Goal: Transaction & Acquisition: Register for event/course

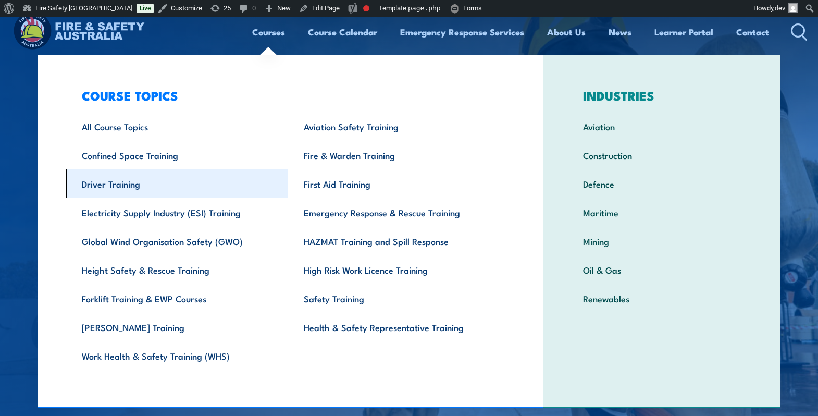
click at [135, 181] on link "Driver Training" at bounding box center [177, 183] width 222 height 29
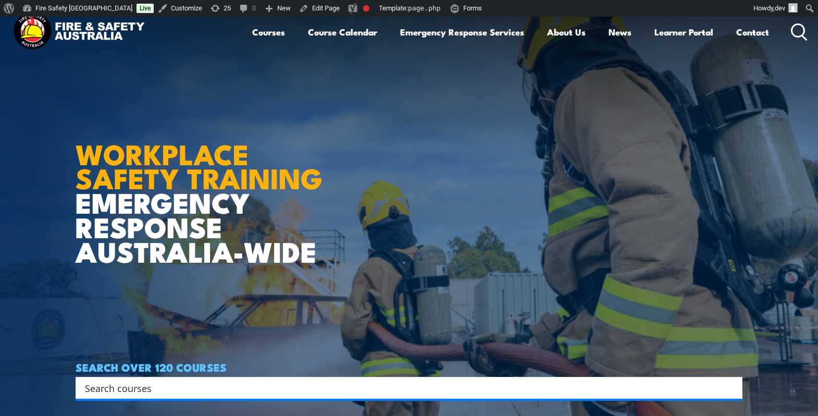
scroll to position [2, 0]
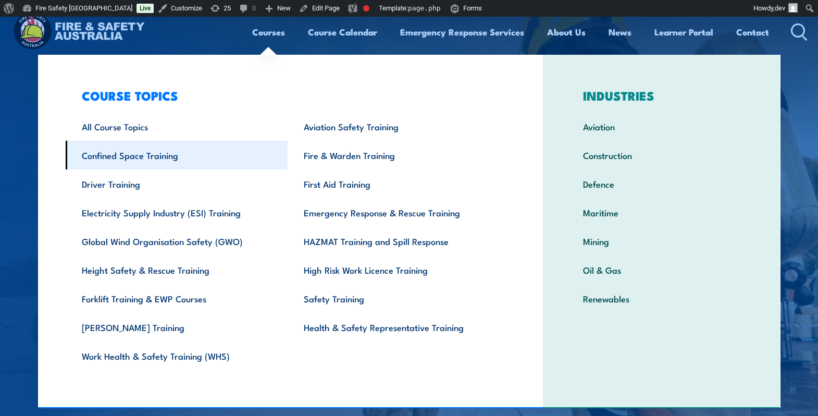
click at [153, 157] on link "Confined Space Training" at bounding box center [177, 155] width 222 height 29
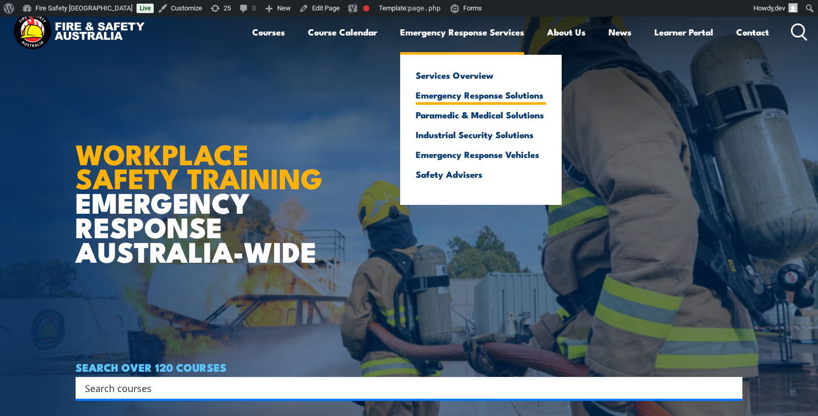
click at [443, 97] on link "Emergency Response Solutions" at bounding box center [481, 94] width 130 height 9
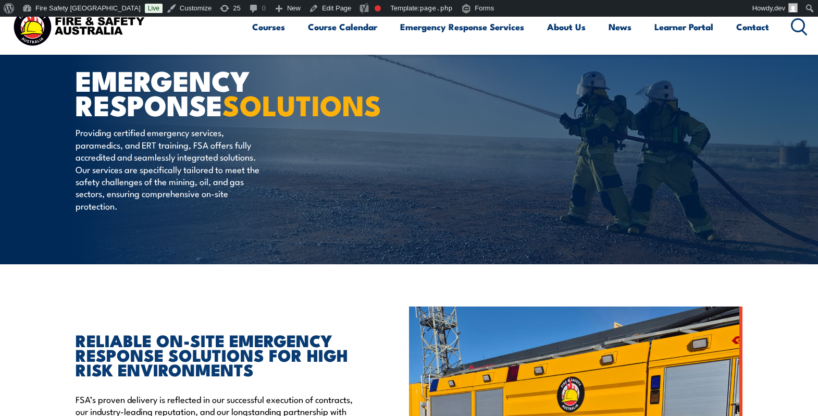
scroll to position [40, 0]
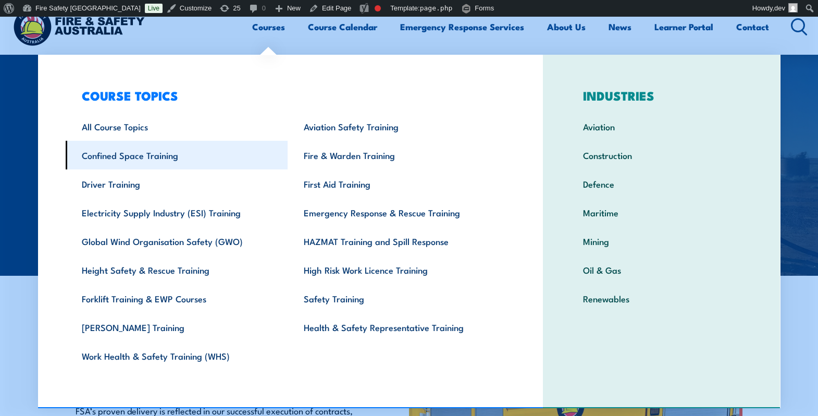
click at [160, 156] on link "Confined Space Training" at bounding box center [177, 155] width 222 height 29
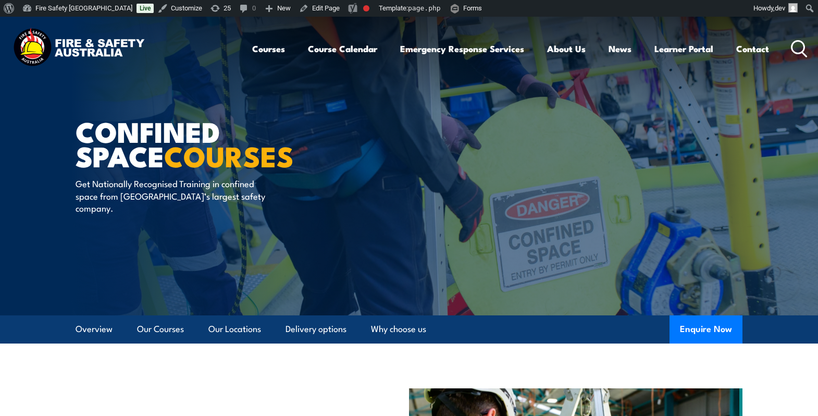
click at [24, 242] on img at bounding box center [409, 166] width 818 height 298
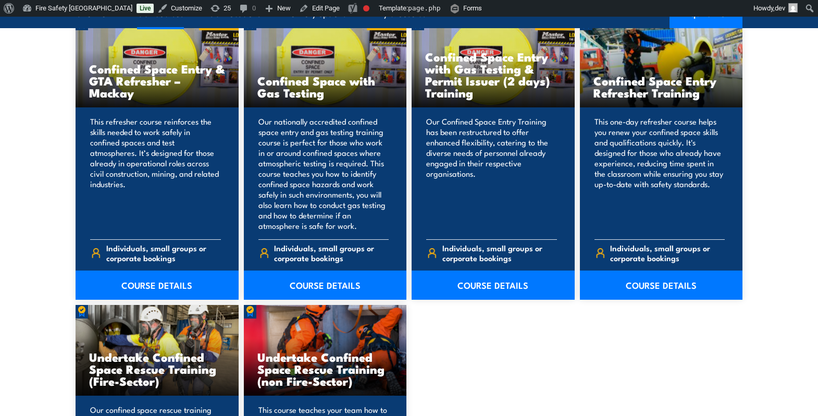
scroll to position [892, 0]
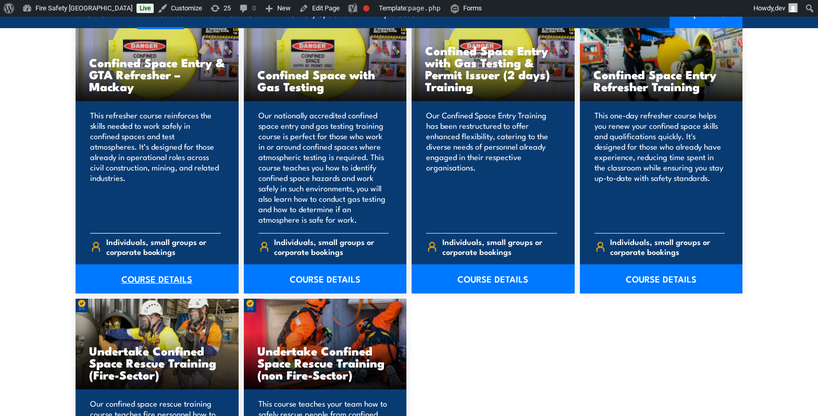
click at [152, 280] on link "COURSE DETAILS" at bounding box center [157, 278] width 163 height 29
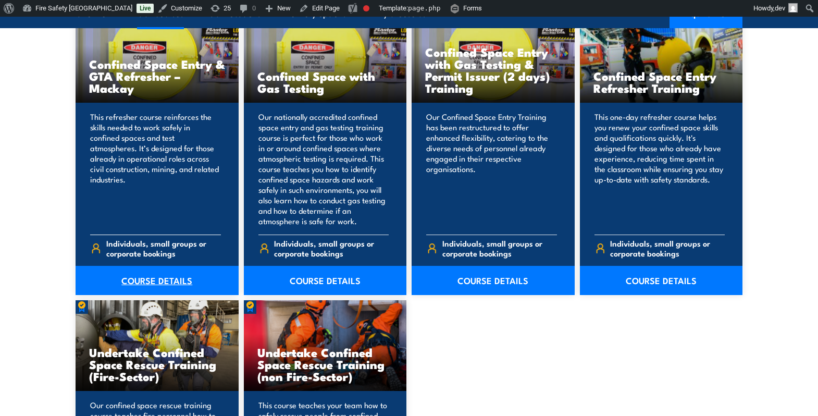
click at [150, 282] on link "COURSE DETAILS" at bounding box center [157, 280] width 163 height 29
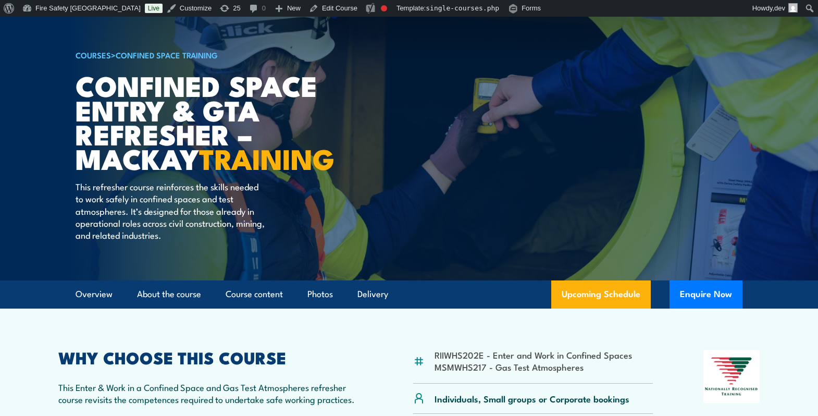
scroll to position [37, 0]
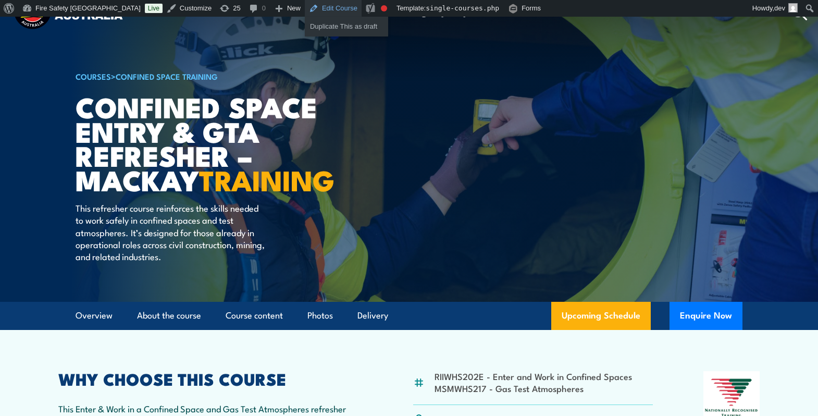
click at [305, 8] on link "Edit Course" at bounding box center [333, 8] width 57 height 17
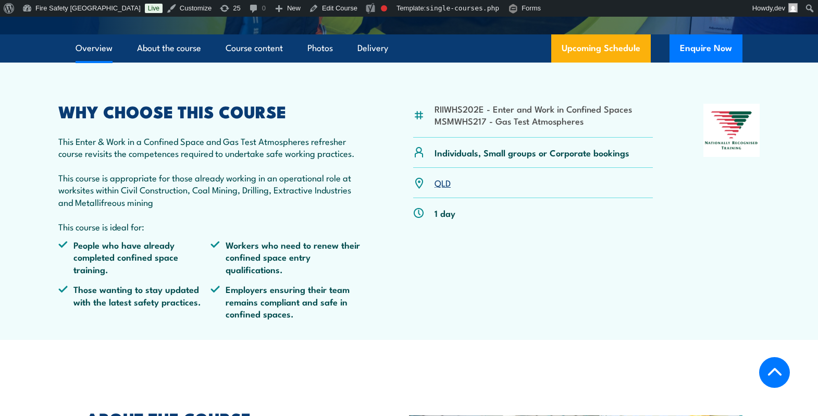
scroll to position [300, 0]
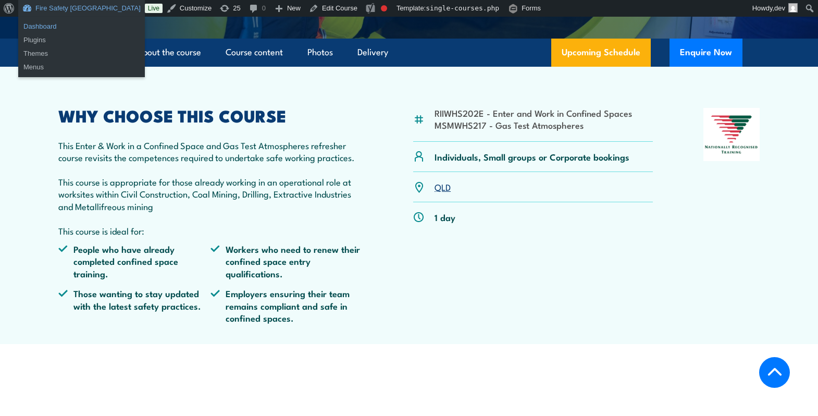
click at [31, 28] on link "Dashboard" at bounding box center [81, 27] width 127 height 14
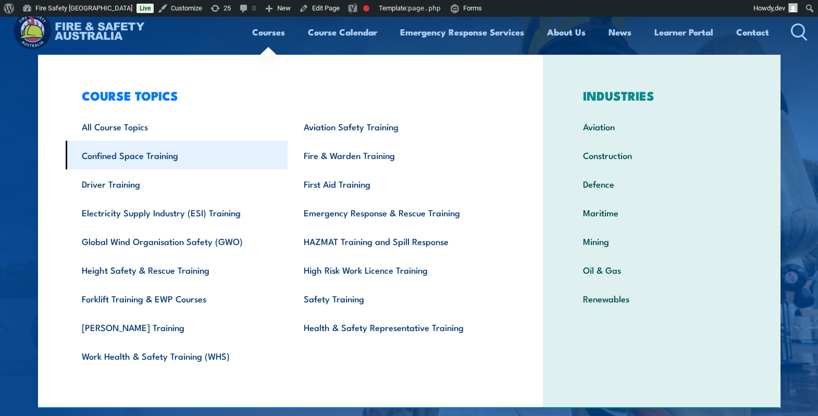
click at [177, 150] on link "Confined Space Training" at bounding box center [177, 155] width 222 height 29
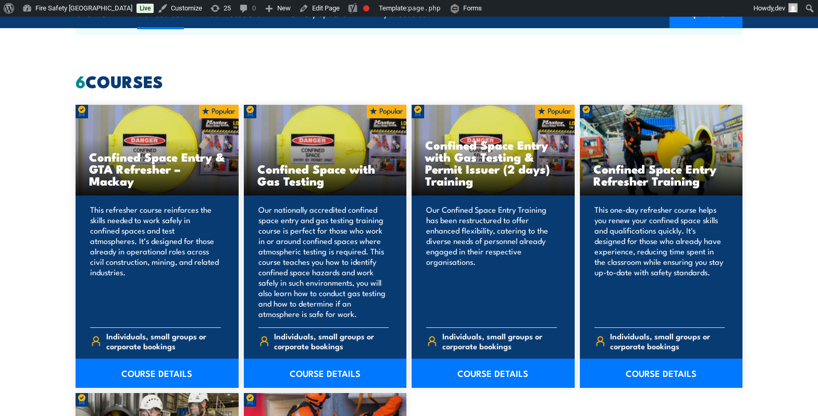
scroll to position [798, 0]
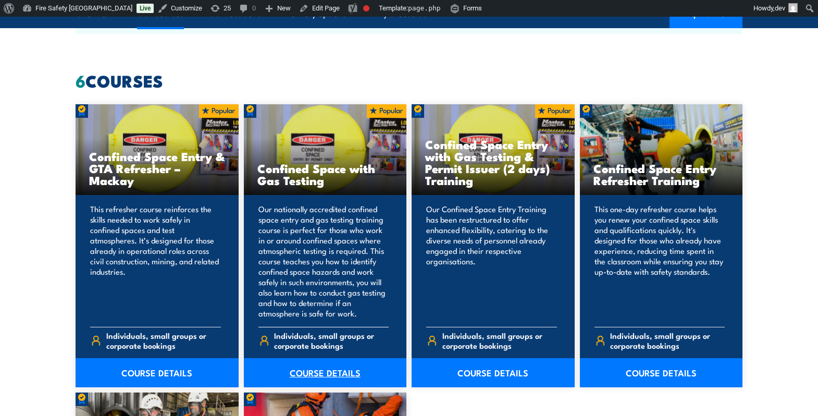
click at [344, 371] on link "COURSE DETAILS" at bounding box center [325, 372] width 163 height 29
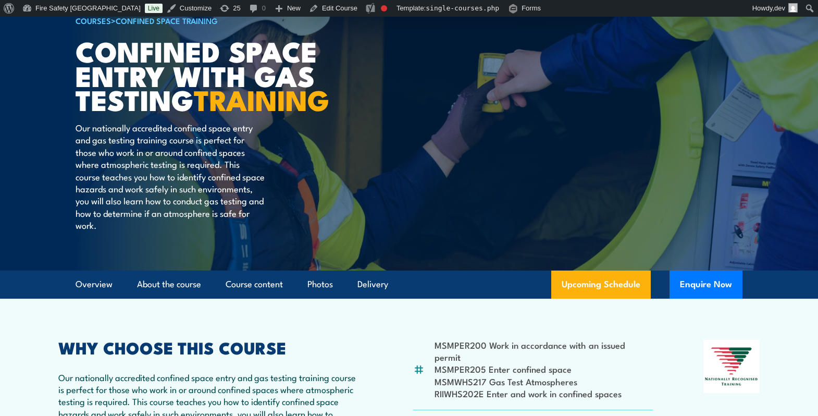
scroll to position [157, 0]
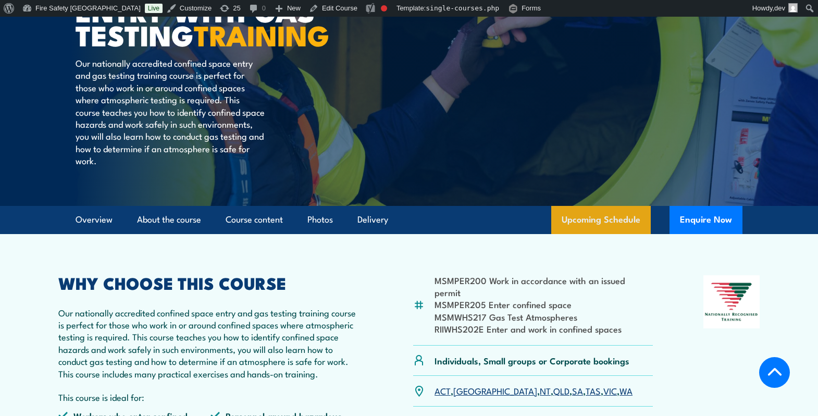
click at [598, 234] on link "Upcoming Schedule" at bounding box center [600, 220] width 99 height 28
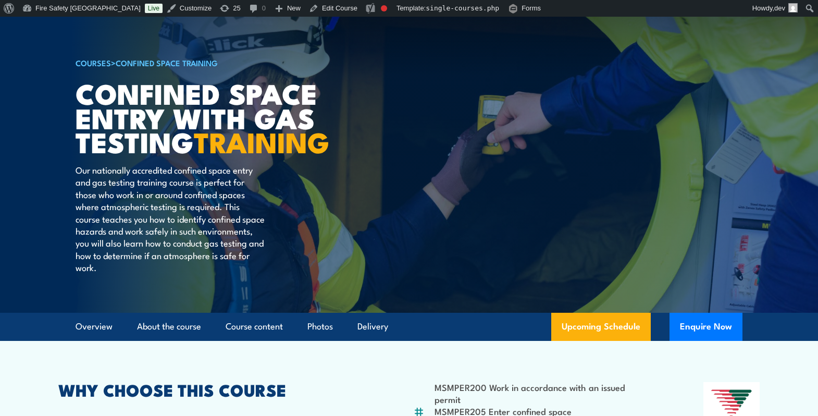
scroll to position [76, 0]
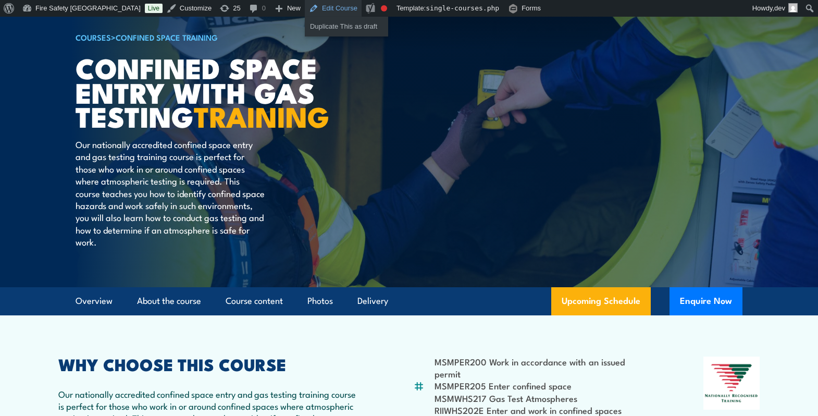
click at [305, 7] on link "Edit Course" at bounding box center [333, 8] width 57 height 17
